Goal: Task Accomplishment & Management: Manage account settings

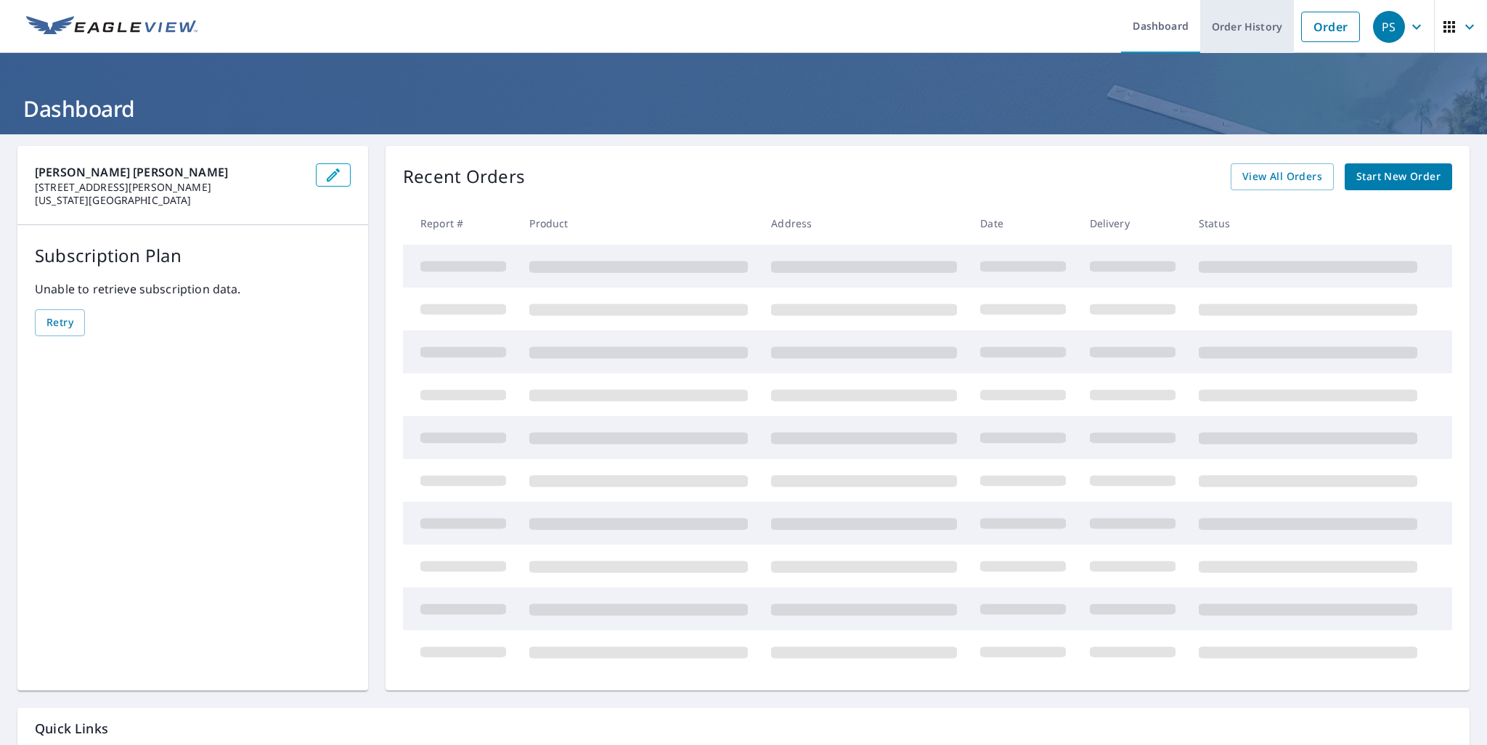
click at [1252, 33] on link "Order History" at bounding box center [1247, 26] width 94 height 53
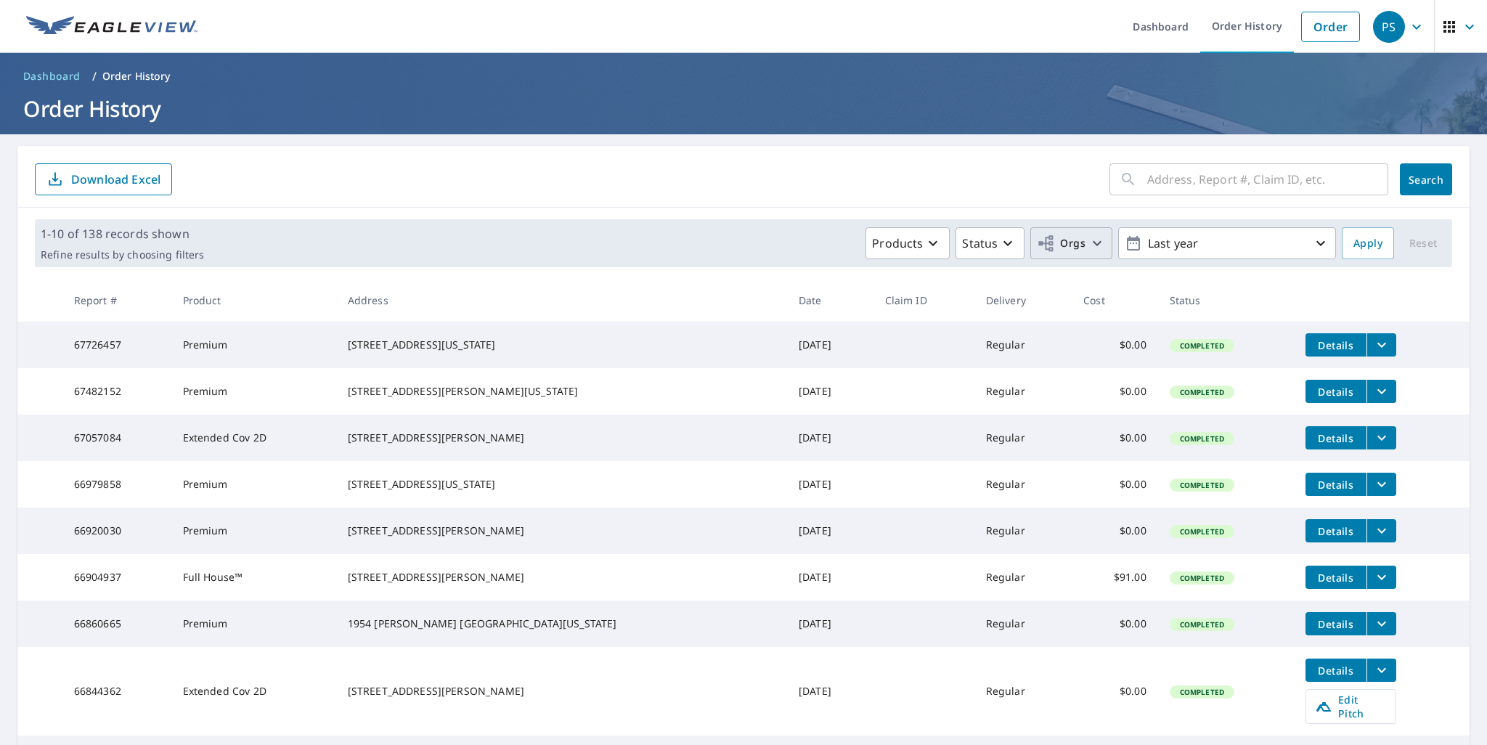
click at [1077, 252] on button "Orgs" at bounding box center [1071, 243] width 82 height 32
click at [772, 330] on input "[PERSON_NAME] [PERSON_NAME]" at bounding box center [777, 326] width 17 height 17
checkbox input "true"
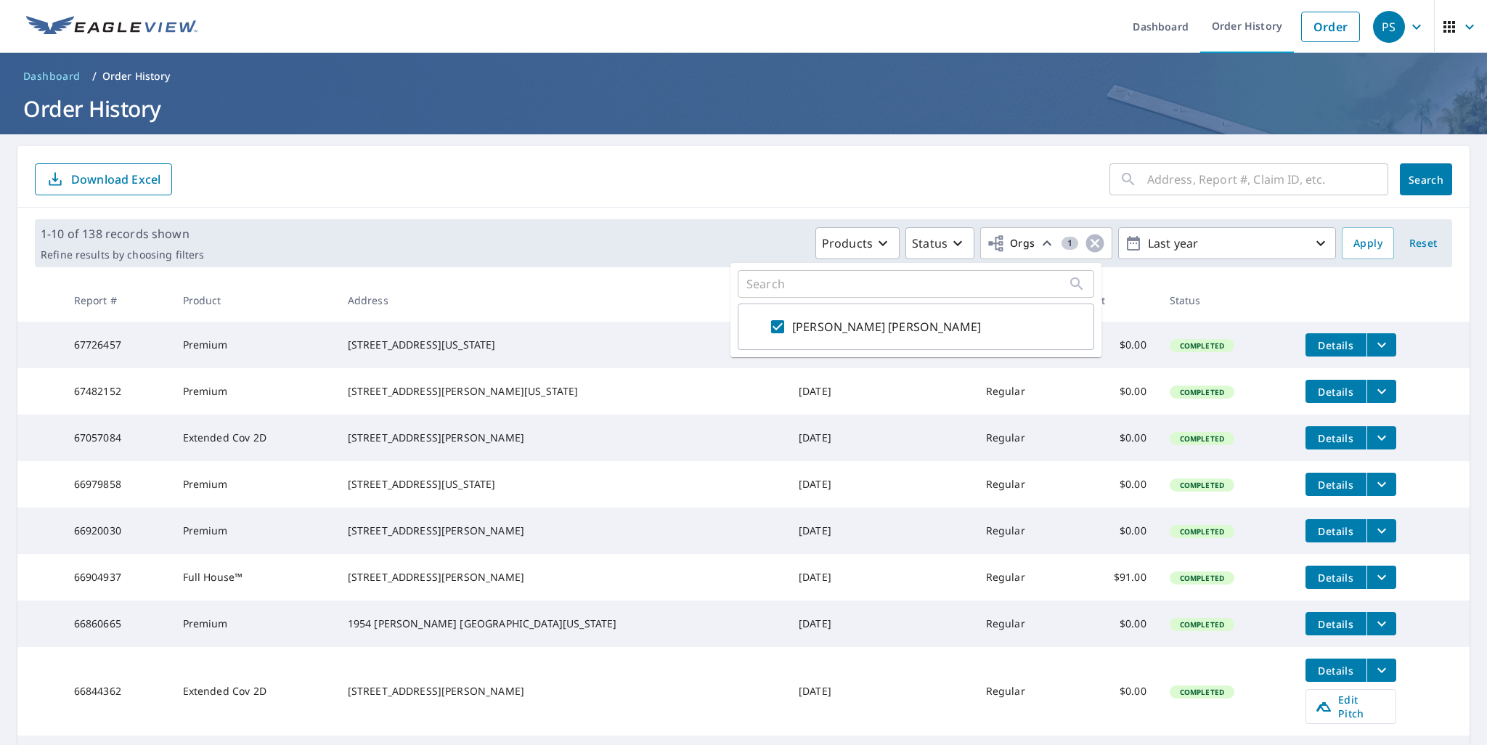
click at [1353, 250] on span "Apply" at bounding box center [1367, 244] width 29 height 18
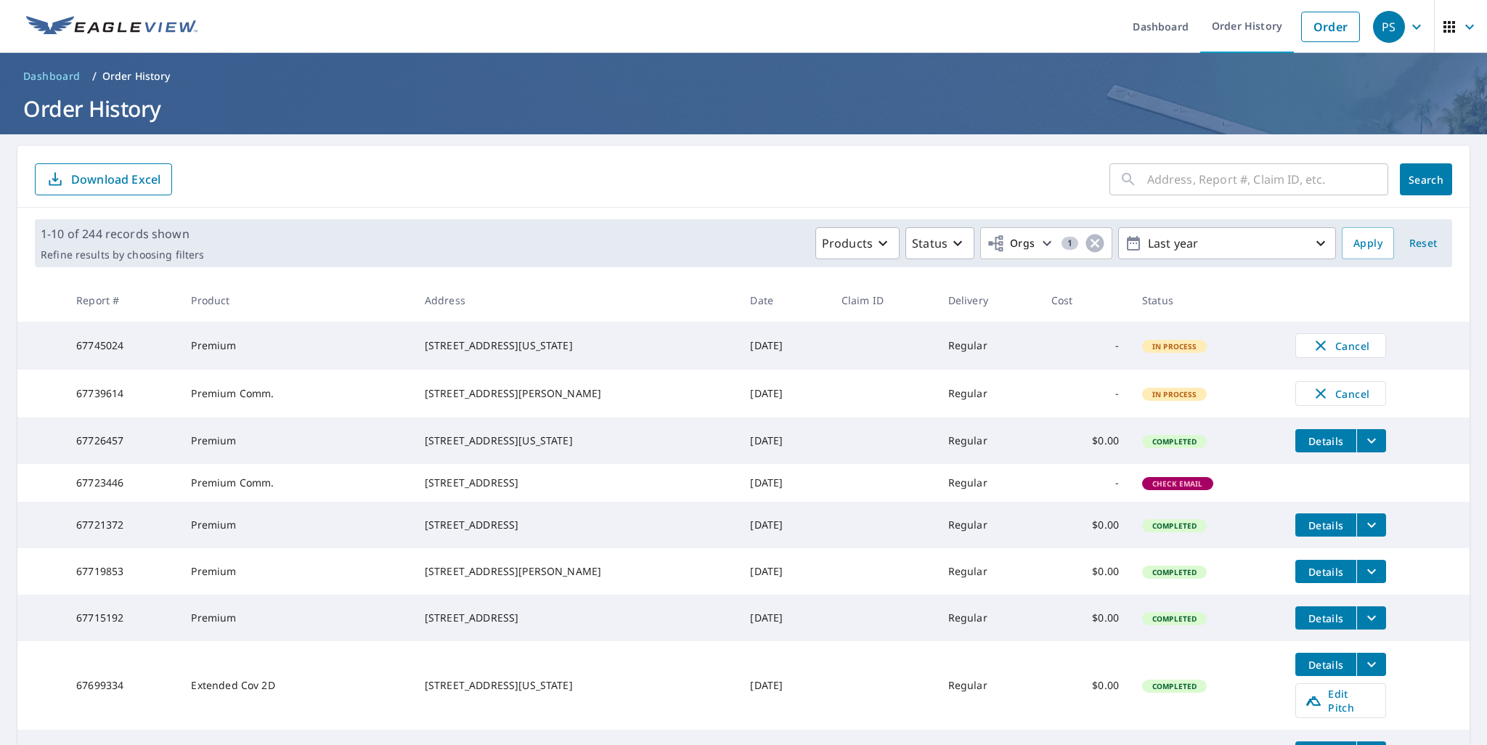
click at [1175, 175] on input "text" at bounding box center [1267, 179] width 241 height 41
type input "1050"
click at [1427, 186] on span "Search" at bounding box center [1425, 180] width 29 height 14
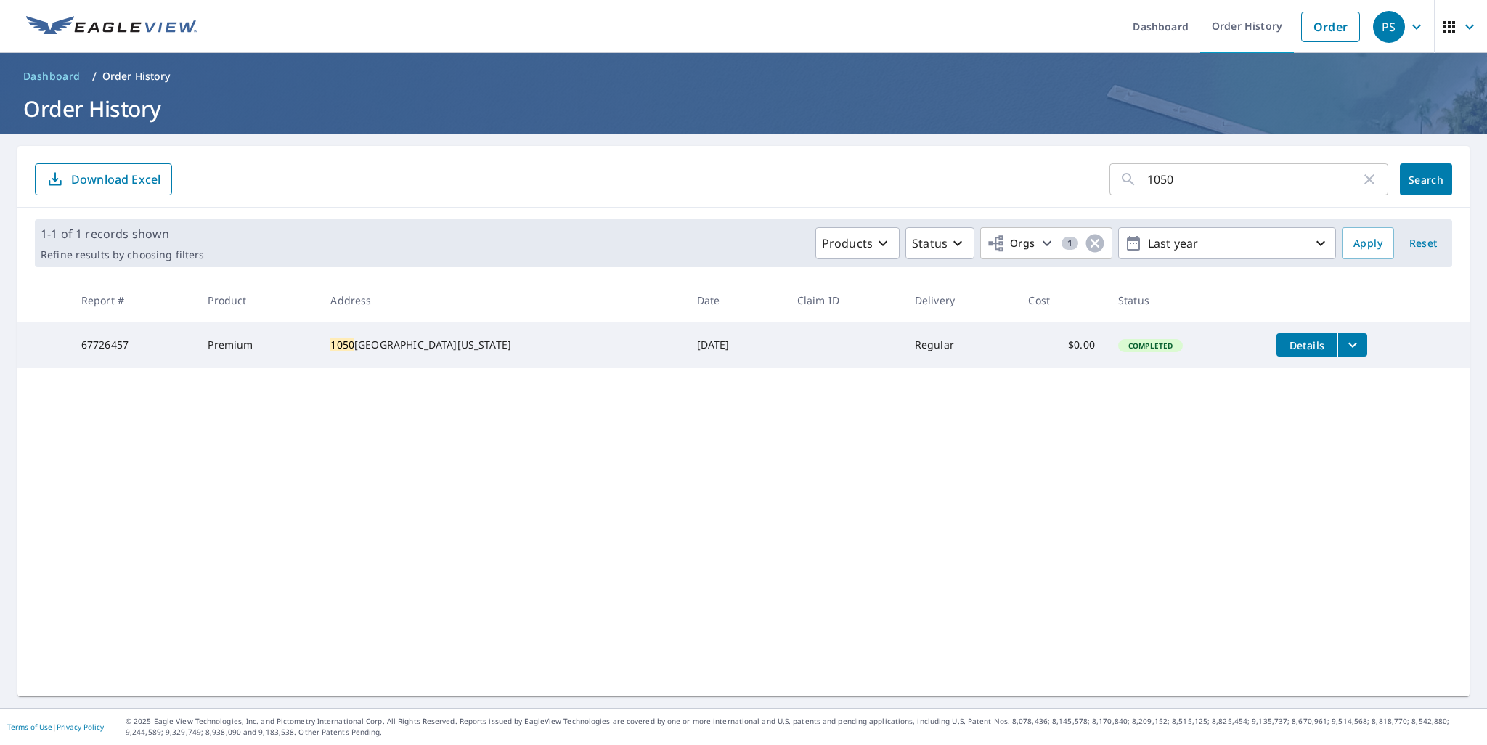
click at [1344, 342] on icon "filesDropdownBtn-67726457" at bounding box center [1352, 344] width 17 height 17
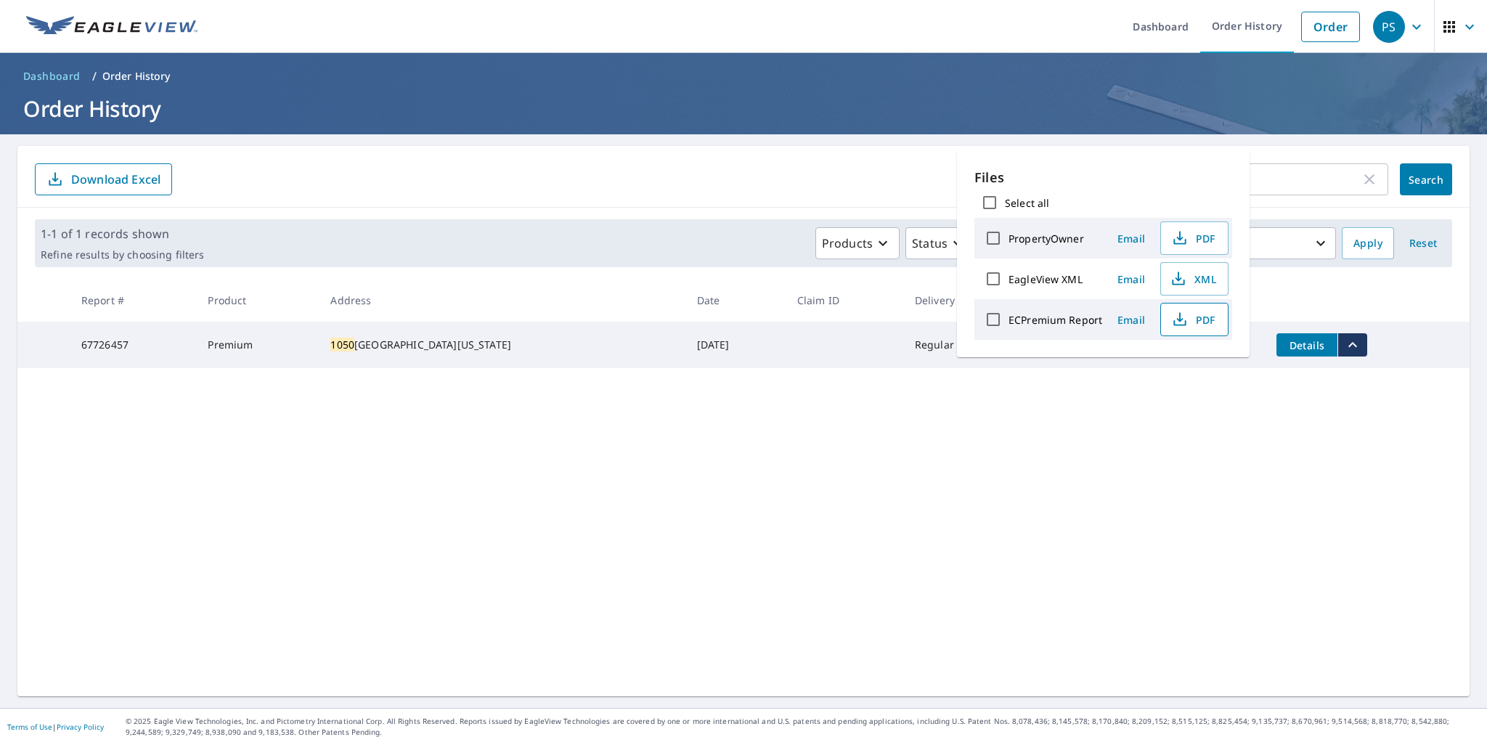
click at [1192, 321] on span "PDF" at bounding box center [1193, 319] width 46 height 17
